Goal: Contribute content: Add original content to the website for others to see

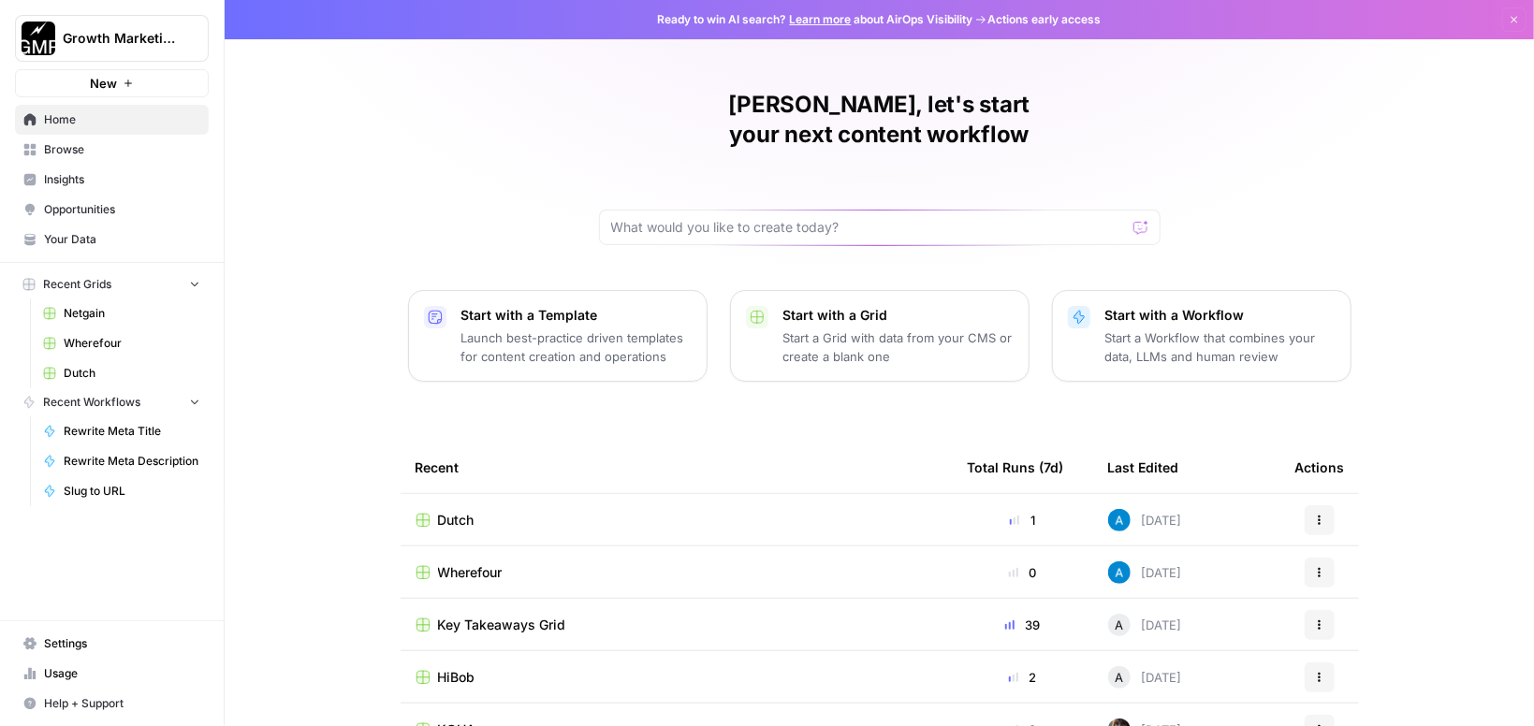
scroll to position [134, 0]
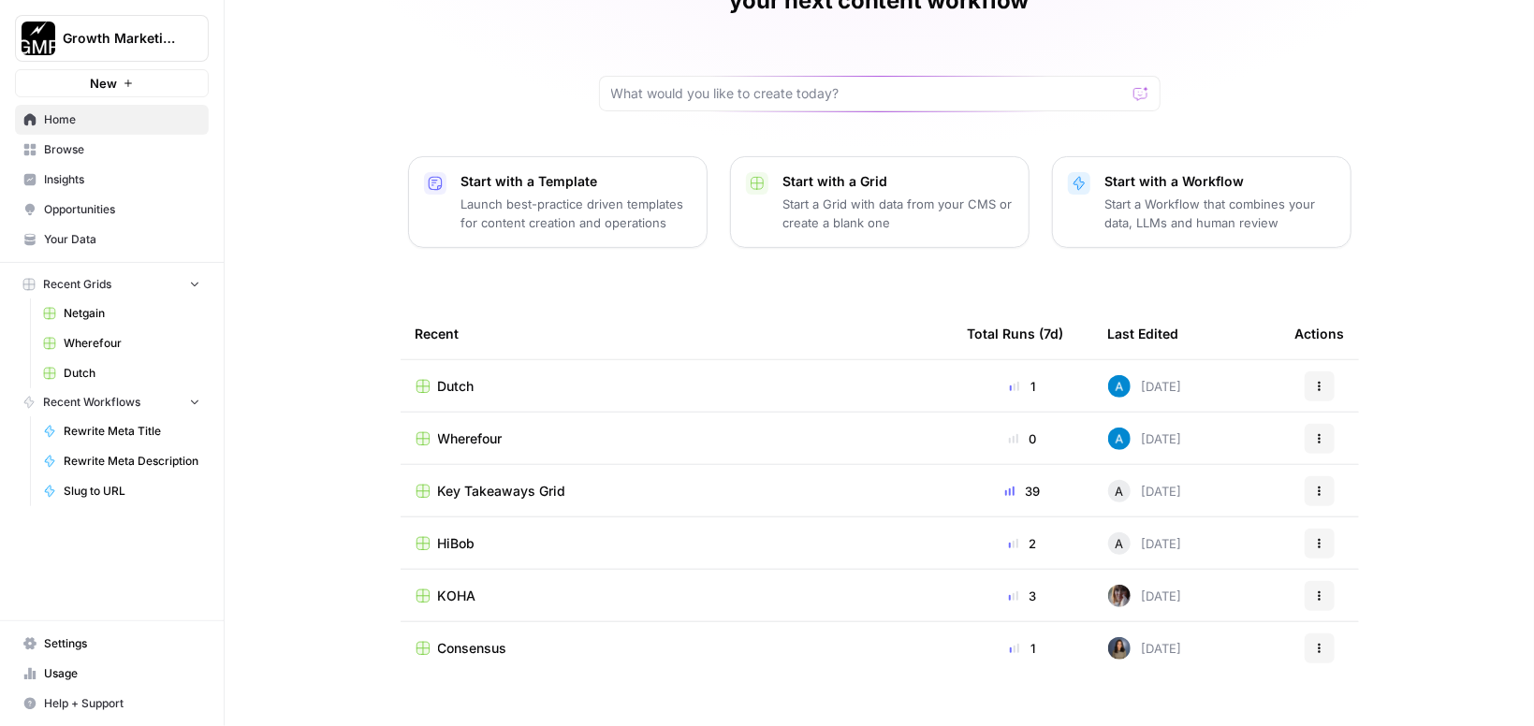
click at [802, 587] on div "KOHA" at bounding box center [677, 596] width 522 height 19
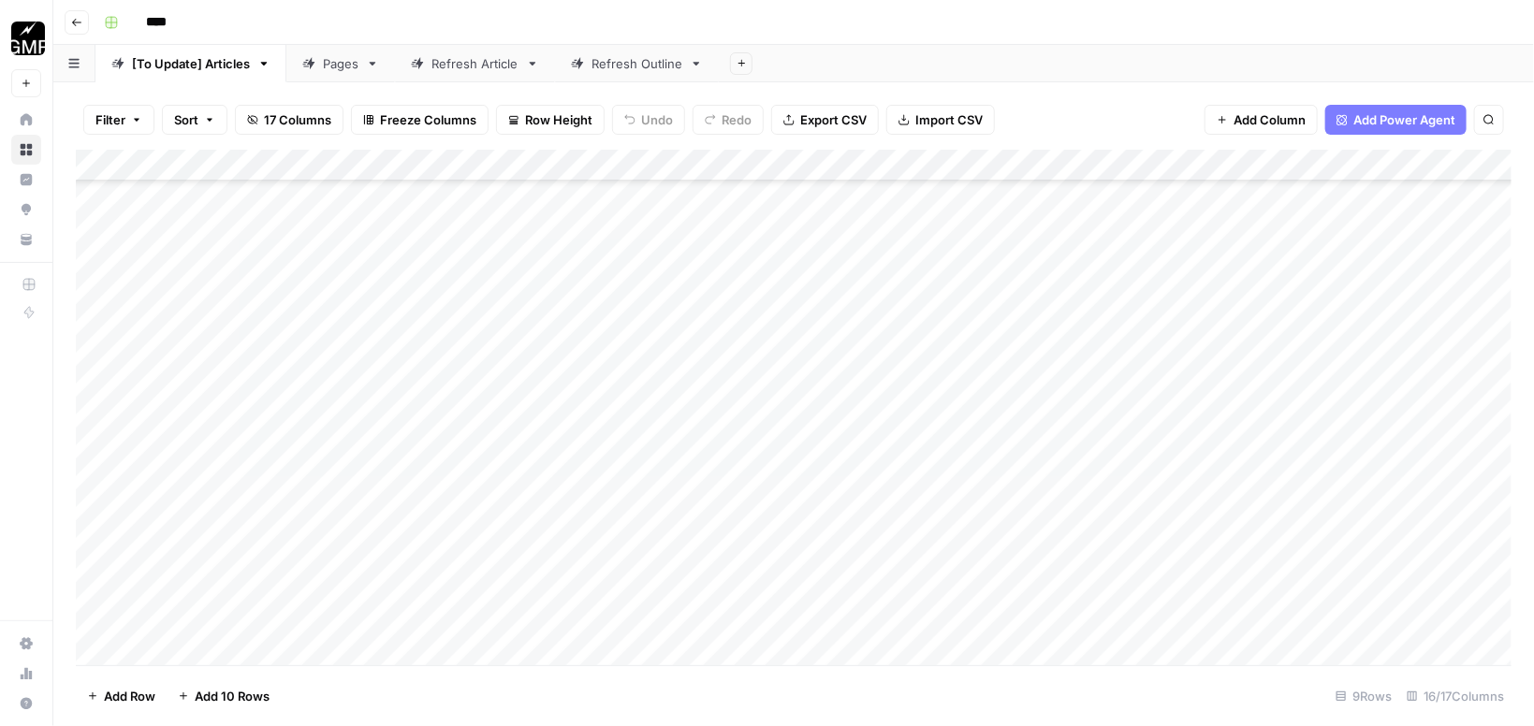
scroll to position [281, 0]
click at [344, 74] on link "Pages" at bounding box center [340, 63] width 109 height 37
click at [457, 72] on div "Refresh Article" at bounding box center [475, 63] width 87 height 19
click at [610, 76] on link "Refresh Outline" at bounding box center [637, 63] width 164 height 37
click at [213, 67] on div "[To Update] Articles" at bounding box center [191, 63] width 118 height 19
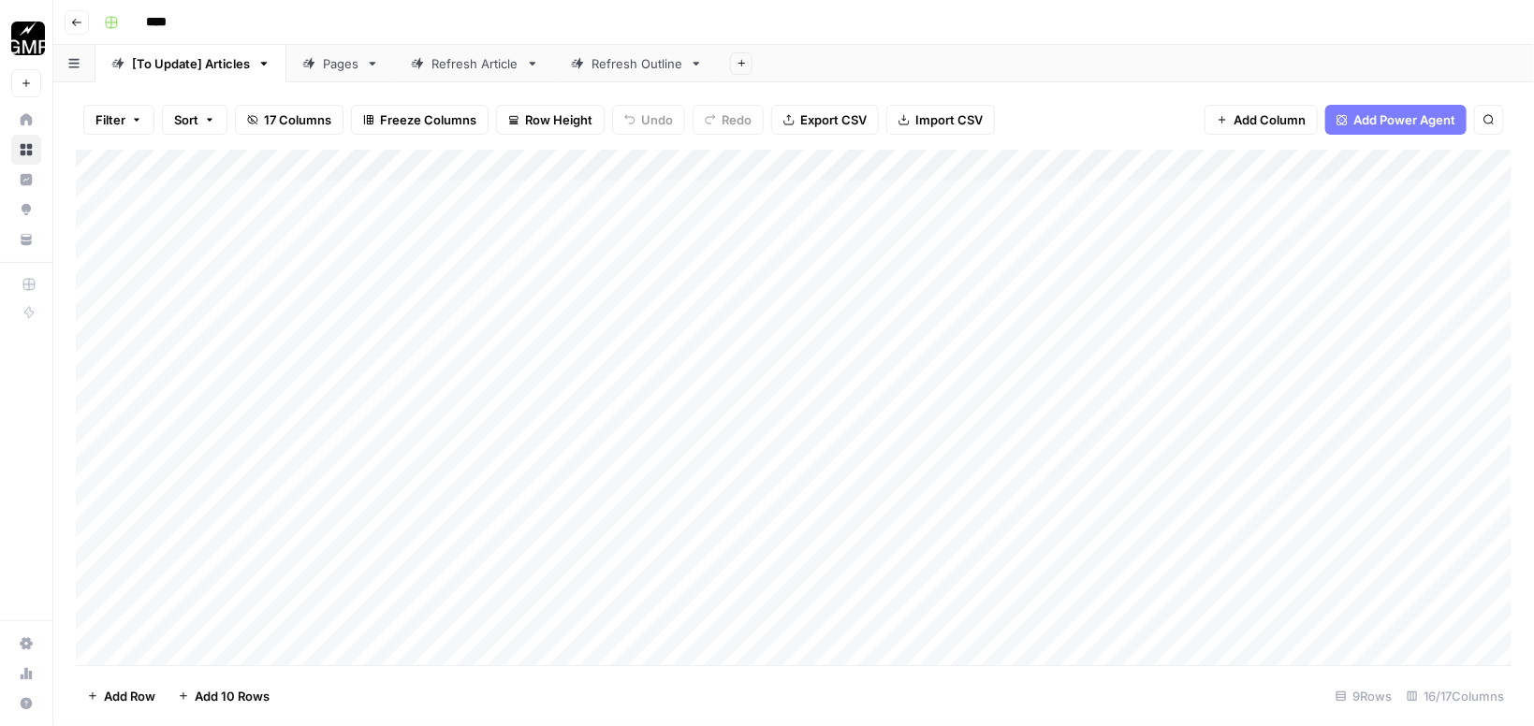
scroll to position [281, 0]
click at [478, 60] on div "Refresh Article" at bounding box center [475, 63] width 87 height 19
type input "****"
click at [218, 521] on div "Add Column" at bounding box center [794, 340] width 1436 height 380
click at [198, 510] on textarea at bounding box center [290, 510] width 300 height 26
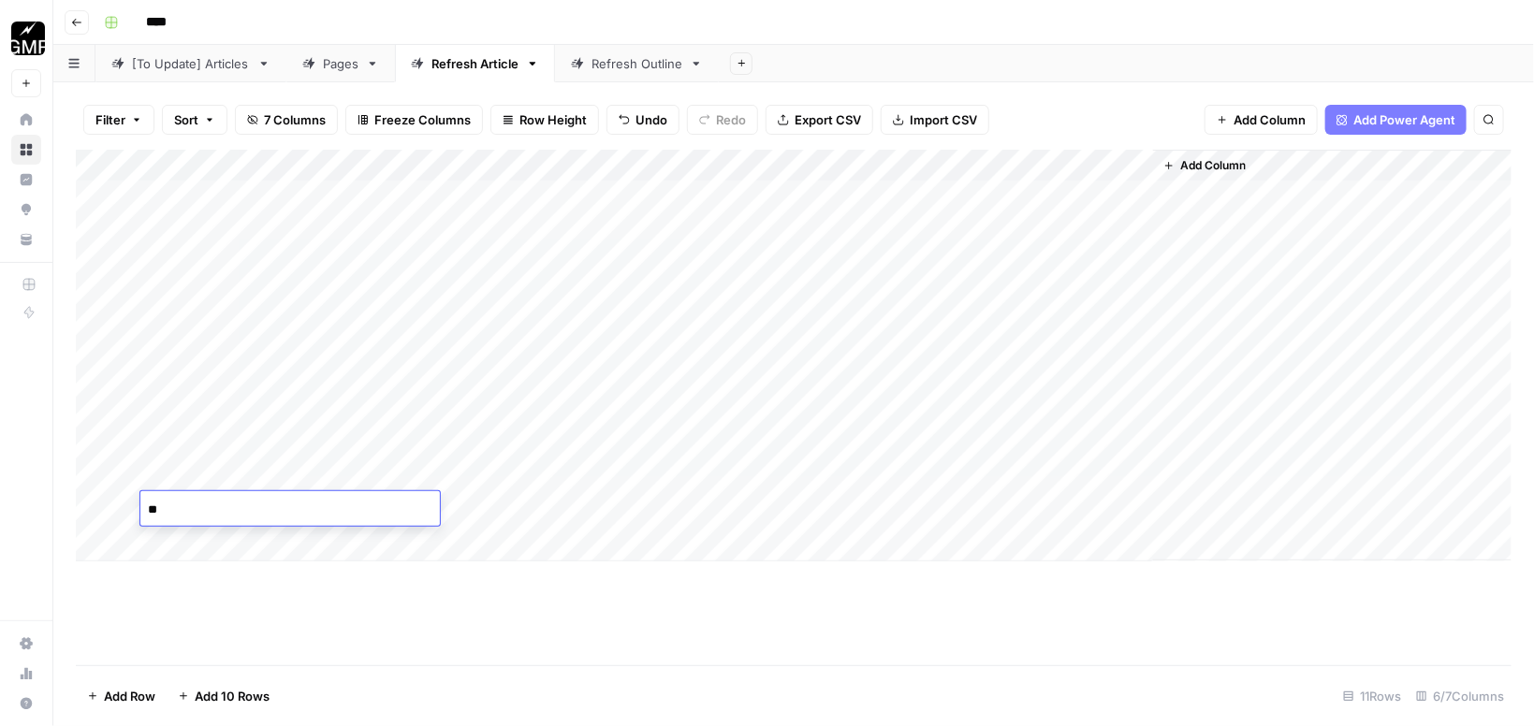
type textarea "*"
type textarea "**********"
click at [558, 510] on div "Add Column" at bounding box center [794, 356] width 1436 height 412
click at [631, 512] on div "Add Column" at bounding box center [794, 356] width 1436 height 412
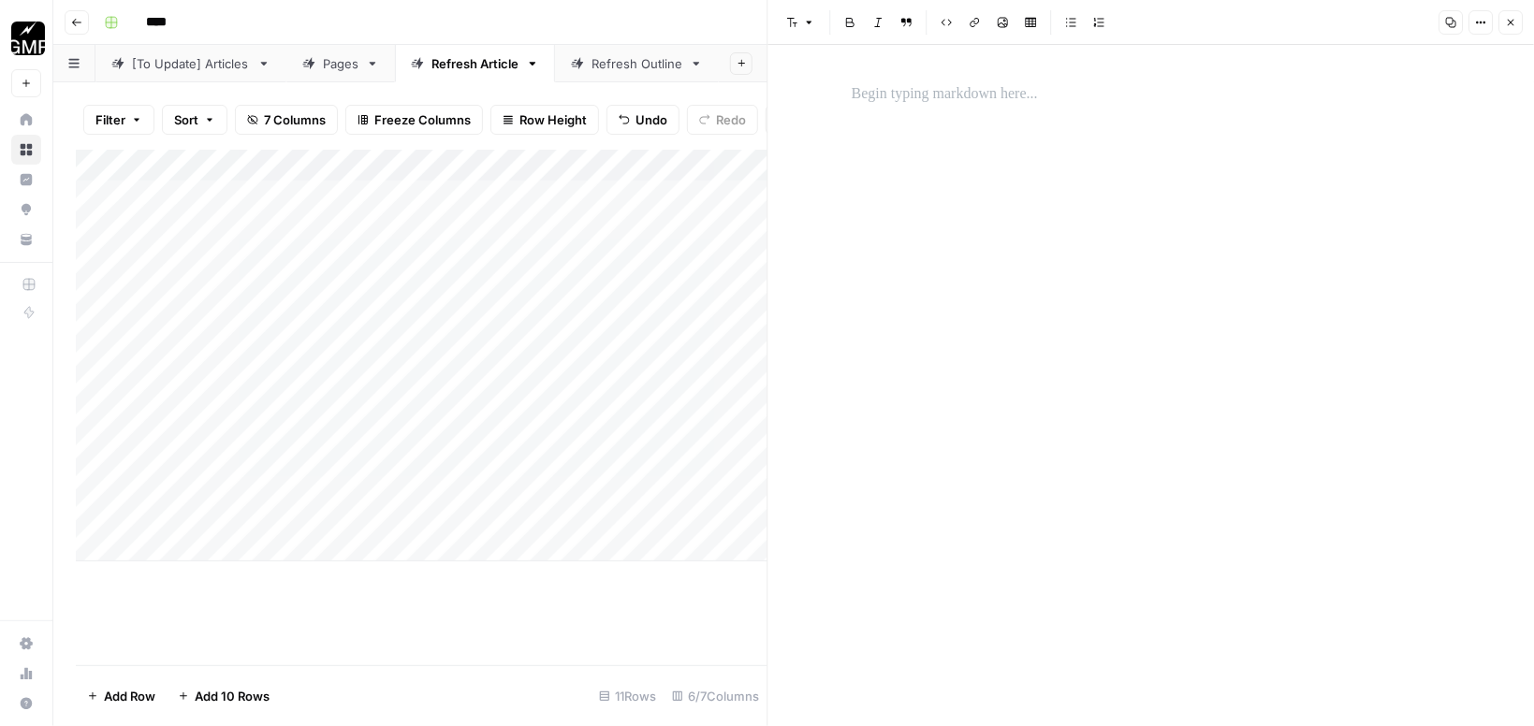
click at [992, 89] on p "To enrich screen reader interactions, please activate Accessibility in Grammarl…" at bounding box center [1151, 94] width 599 height 24
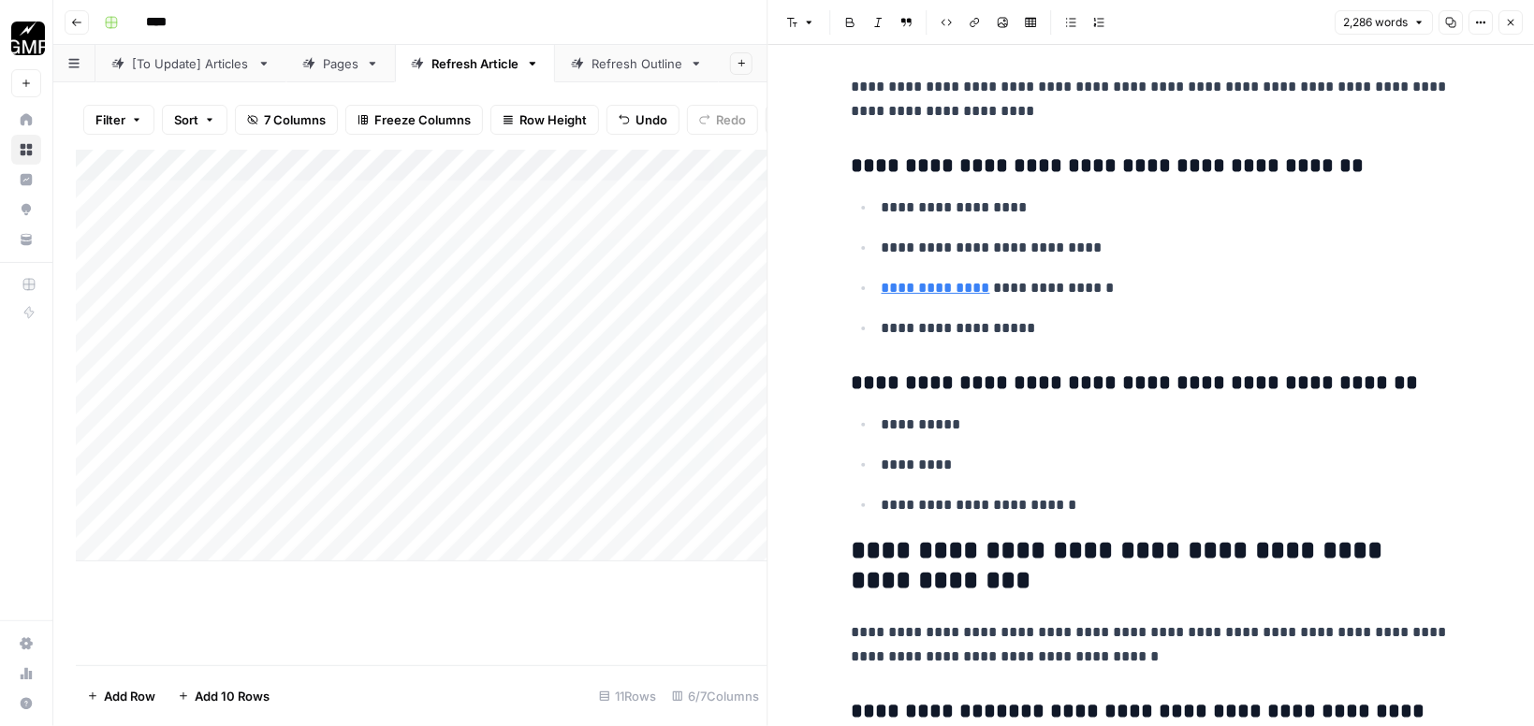
scroll to position [1682, 0]
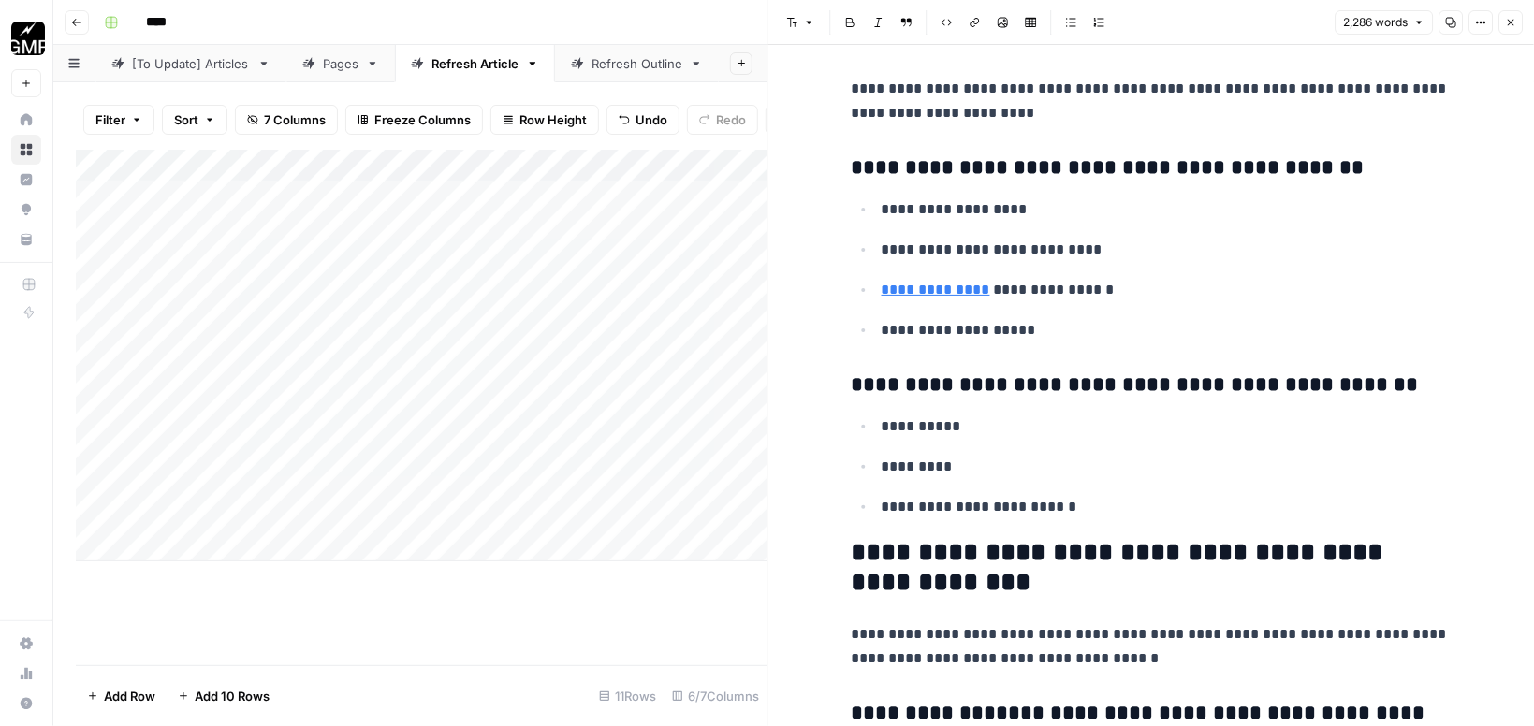
click at [260, 504] on div "Add Column" at bounding box center [422, 356] width 692 height 412
click at [271, 511] on textarea "**********" at bounding box center [293, 510] width 307 height 26
type textarea "**********"
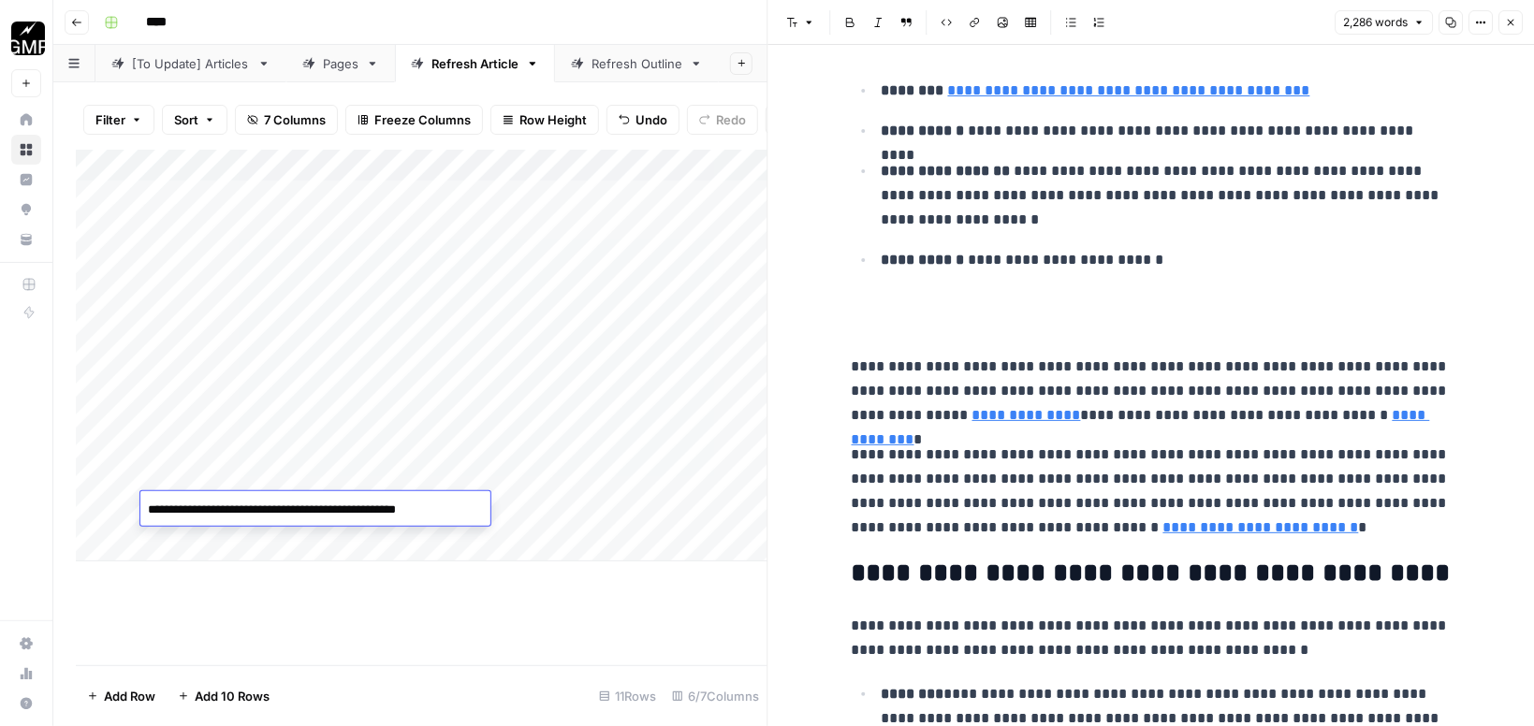
scroll to position [0, 0]
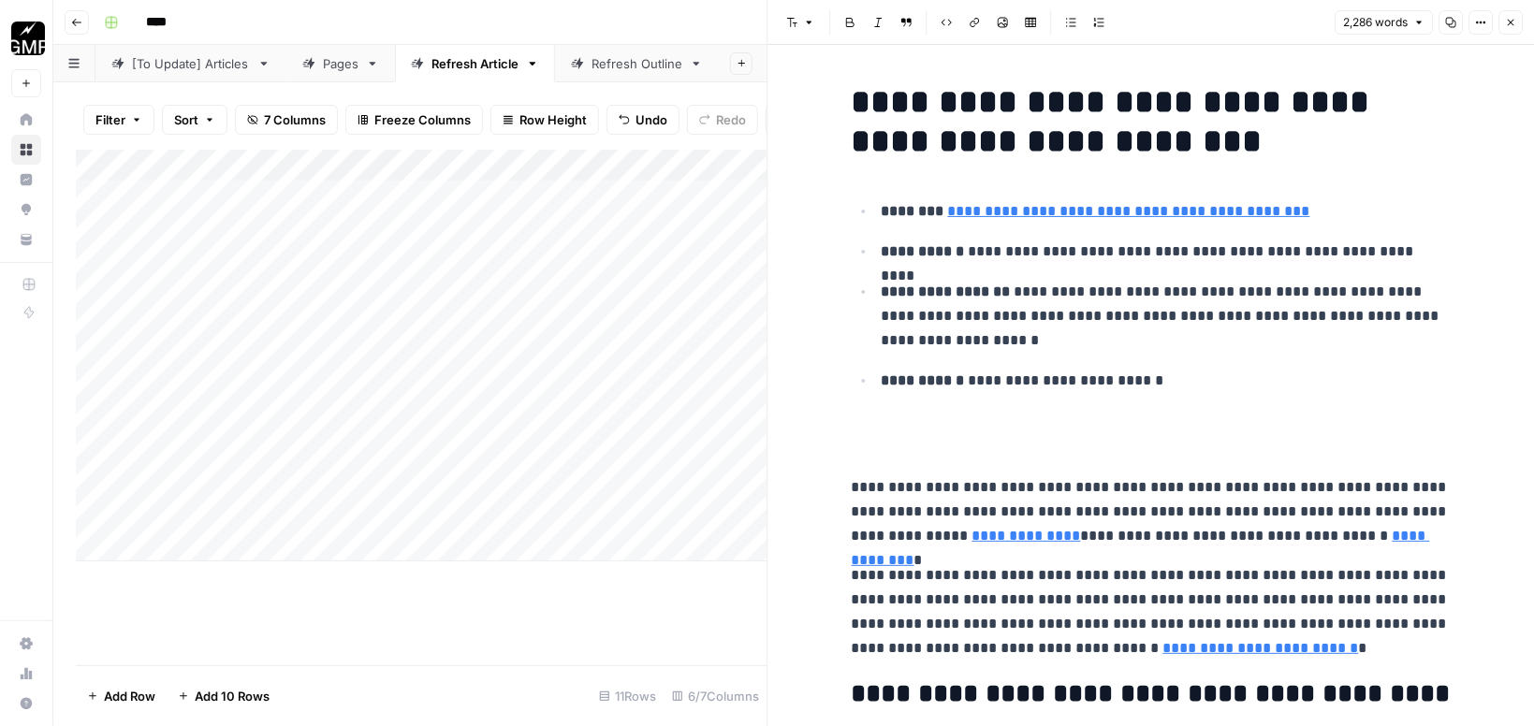
click at [701, 515] on div "Add Column" at bounding box center [422, 356] width 692 height 412
click at [1515, 17] on button "Close" at bounding box center [1511, 22] width 24 height 24
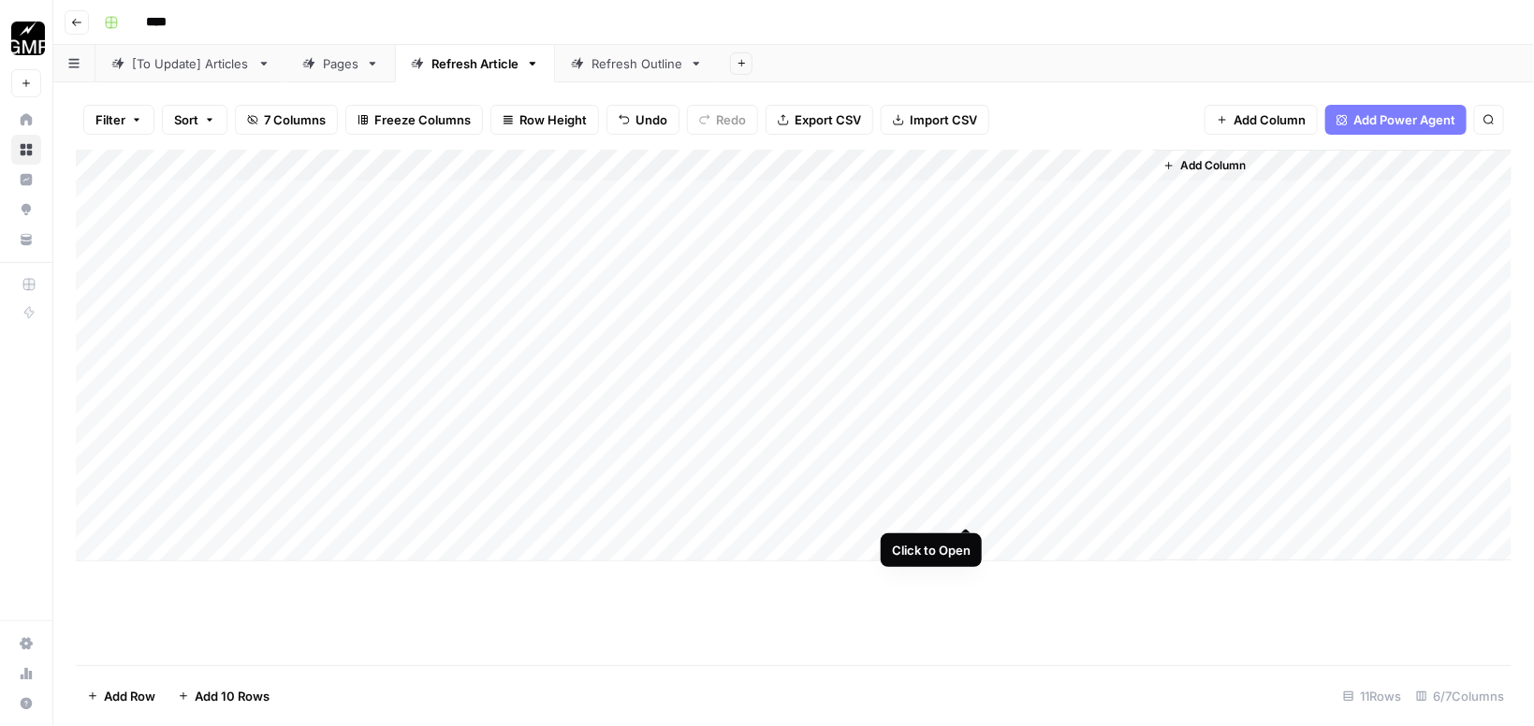
click at [968, 505] on div "Add Column" at bounding box center [794, 356] width 1436 height 412
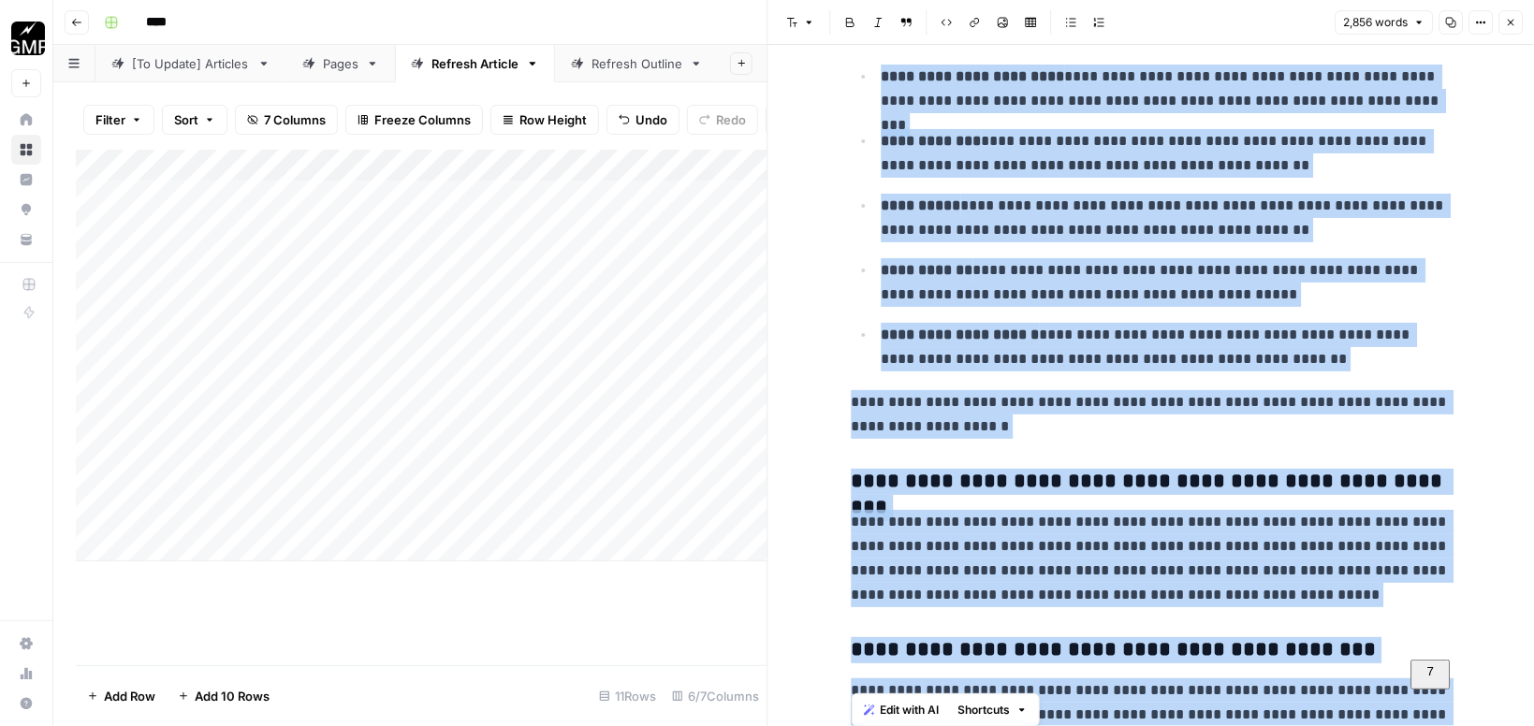
scroll to position [9487, 0]
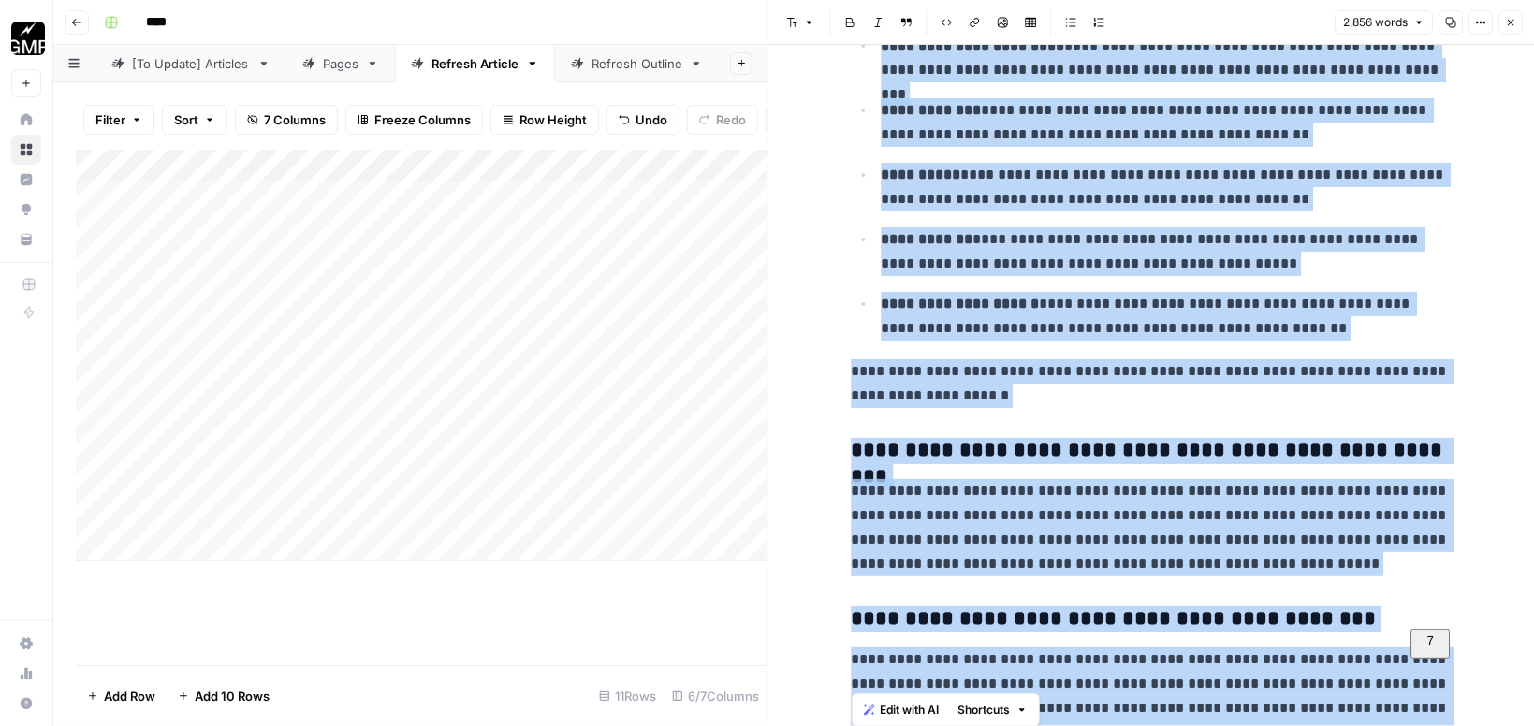
drag, startPoint x: 858, startPoint y: 92, endPoint x: 1534, endPoint y: 776, distance: 961.9
copy div "**********"
